Goal: Task Accomplishment & Management: Use online tool/utility

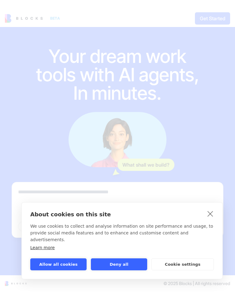
scroll to position [1, 0]
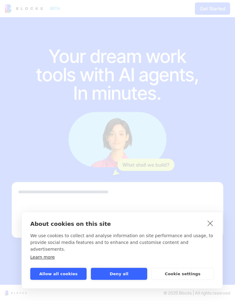
click at [70, 275] on button "Allow all cookies" at bounding box center [58, 274] width 56 height 12
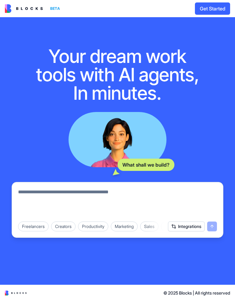
click at [217, 6] on button "Get Started" at bounding box center [212, 8] width 35 height 12
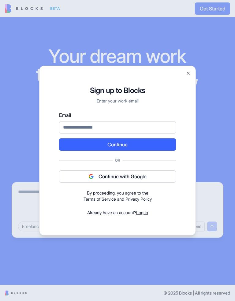
click at [41, 14] on div at bounding box center [117, 150] width 235 height 301
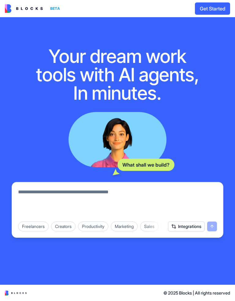
click at [220, 14] on button "Get Started" at bounding box center [212, 8] width 35 height 12
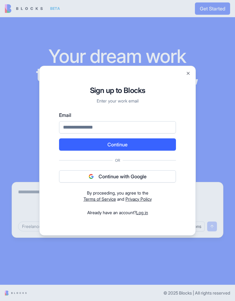
click at [219, 13] on div at bounding box center [117, 150] width 235 height 301
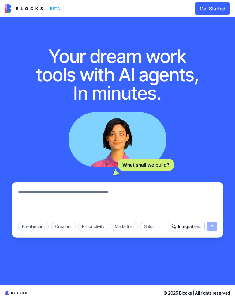
click at [163, 167] on div "What shall we build?" at bounding box center [146, 164] width 57 height 12
click at [208, 14] on button "Get Started" at bounding box center [212, 8] width 35 height 12
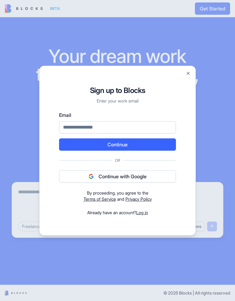
click at [16, 6] on div at bounding box center [117, 150] width 235 height 301
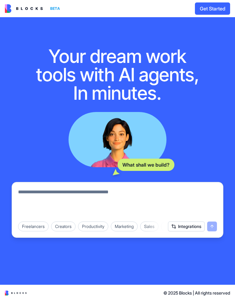
click at [216, 11] on button "Get Started" at bounding box center [212, 8] width 35 height 12
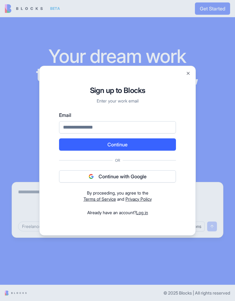
click at [12, 13] on div at bounding box center [117, 150] width 235 height 301
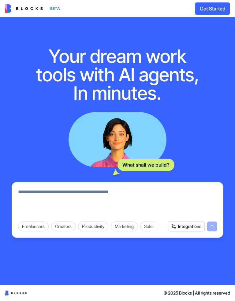
click at [216, 14] on button "Get Started" at bounding box center [212, 8] width 35 height 12
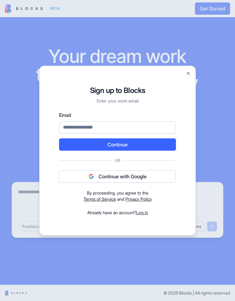
click at [222, 16] on div at bounding box center [117, 150] width 235 height 301
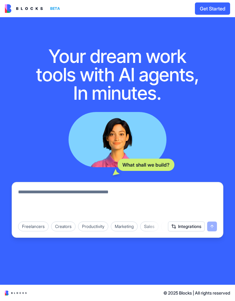
click at [215, 14] on button "Get Started" at bounding box center [212, 8] width 35 height 12
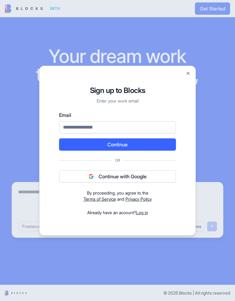
click at [182, 281] on div at bounding box center [117, 150] width 235 height 301
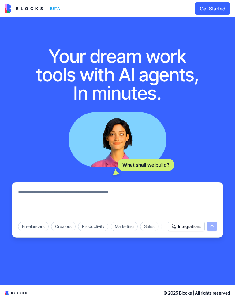
click at [12, 8] on img at bounding box center [24, 8] width 38 height 9
click at [219, 12] on button "Get Started" at bounding box center [212, 8] width 35 height 12
